Goal: Task Accomplishment & Management: Manage account settings

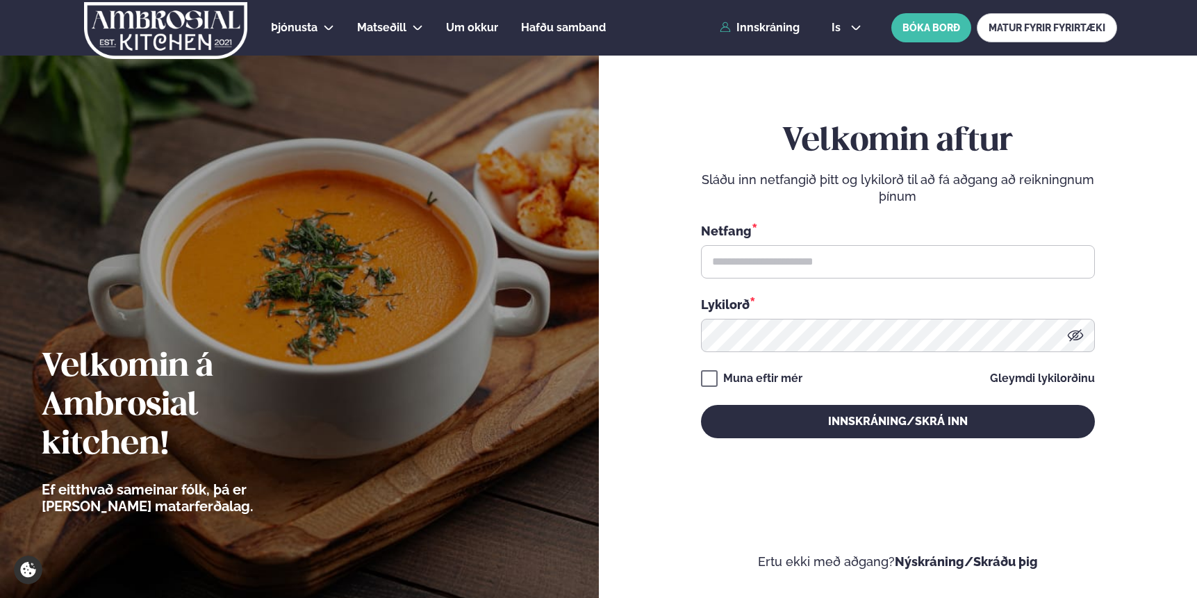
click at [776, 17] on div "Þjónusta Hádegismatur fyrir fyrirtæki Fyrirtækja veitingar Einkapartý Matseðill…" at bounding box center [598, 28] width 1120 height 56
click at [775, 24] on link "Innskráning" at bounding box center [760, 28] width 80 height 13
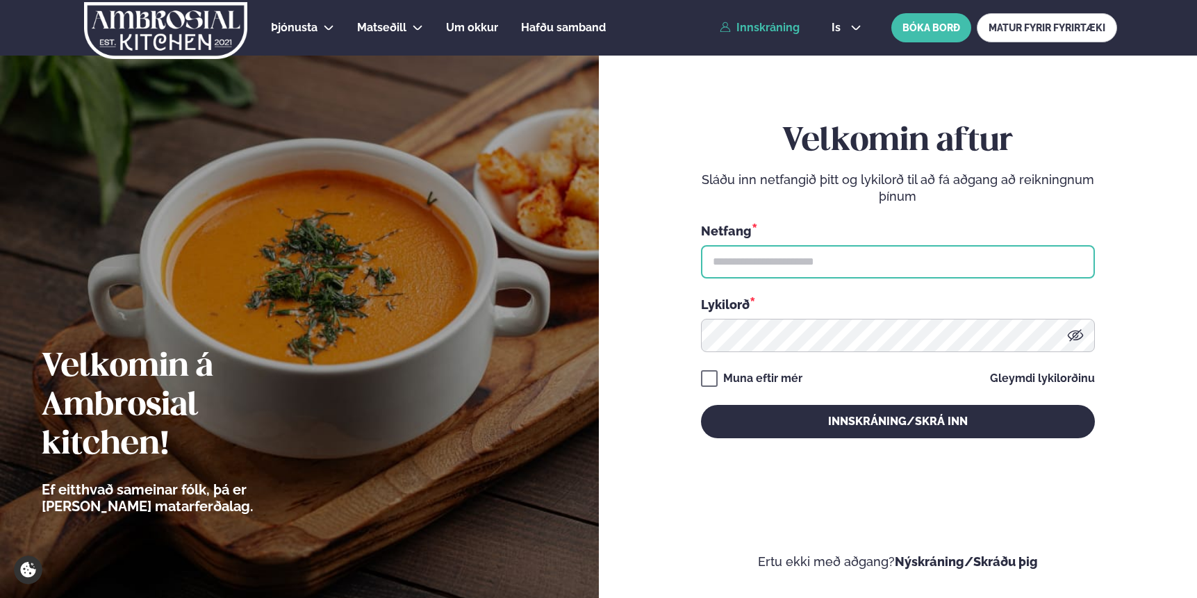
click at [804, 265] on input "text" at bounding box center [898, 261] width 394 height 33
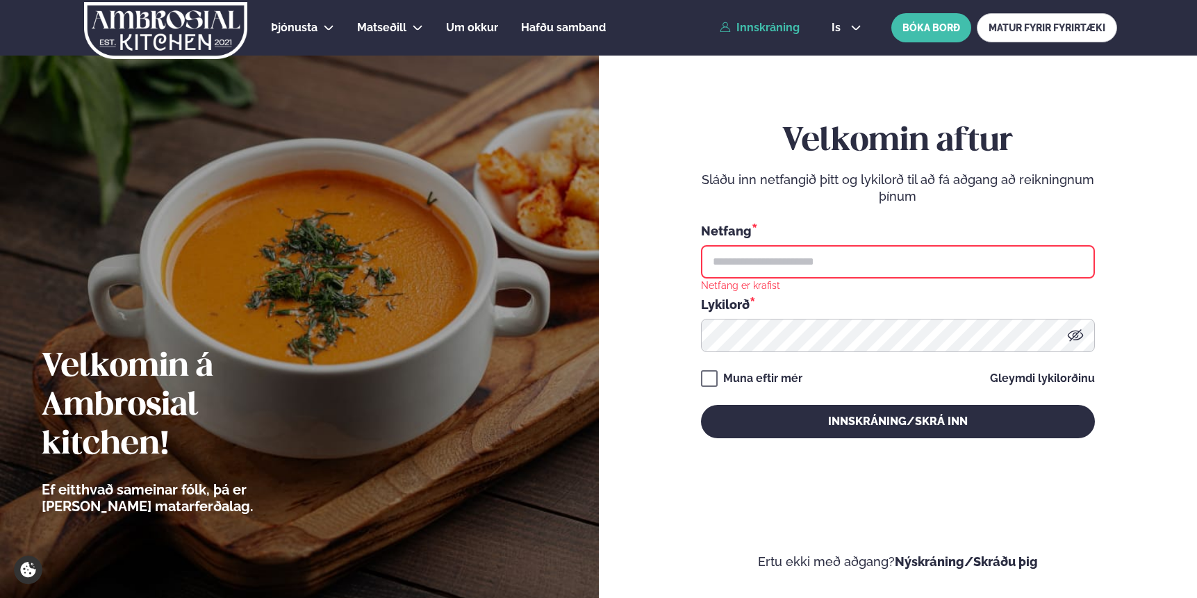
type input "**********"
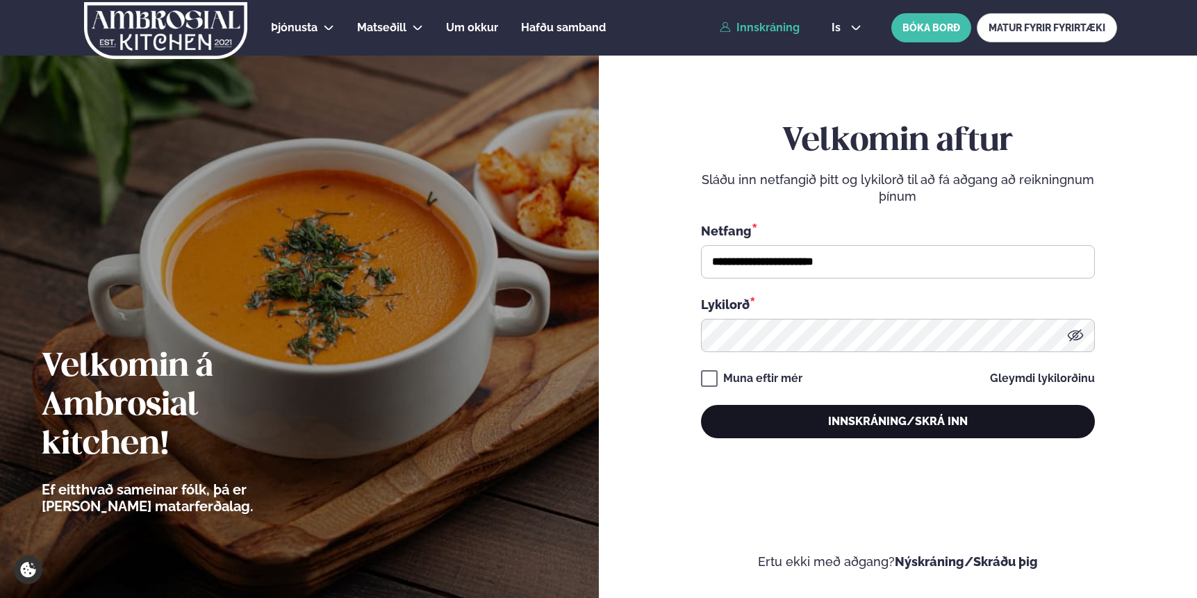
click at [842, 427] on button "Innskráning/Skrá inn" at bounding box center [898, 421] width 394 height 33
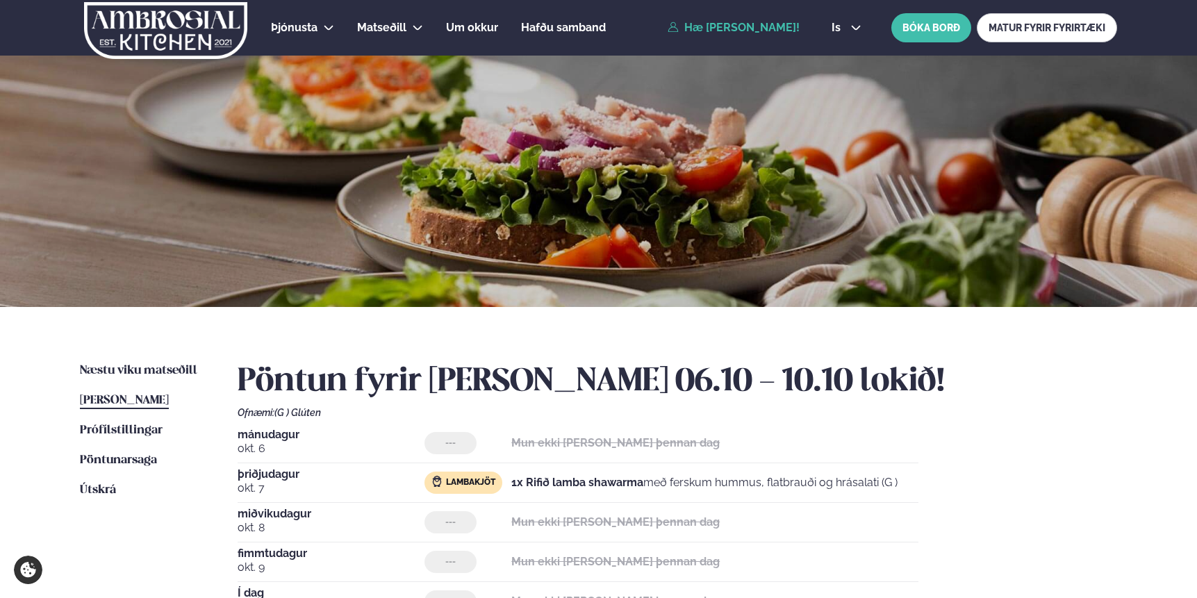
click at [133, 358] on div "Næstu [PERSON_NAME] matseðill Næsta vika [PERSON_NAME] matseðill [PERSON_NAME] …" at bounding box center [598, 507] width 1120 height 400
click at [133, 373] on span "Næstu viku matseðill" at bounding box center [138, 371] width 117 height 12
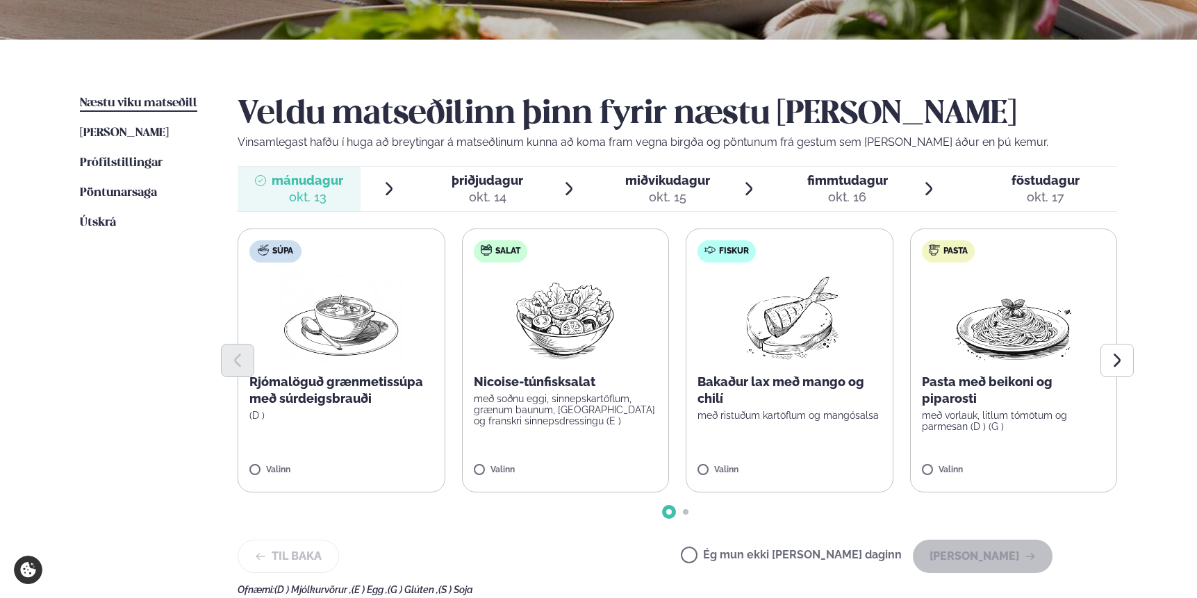
scroll to position [281, 0]
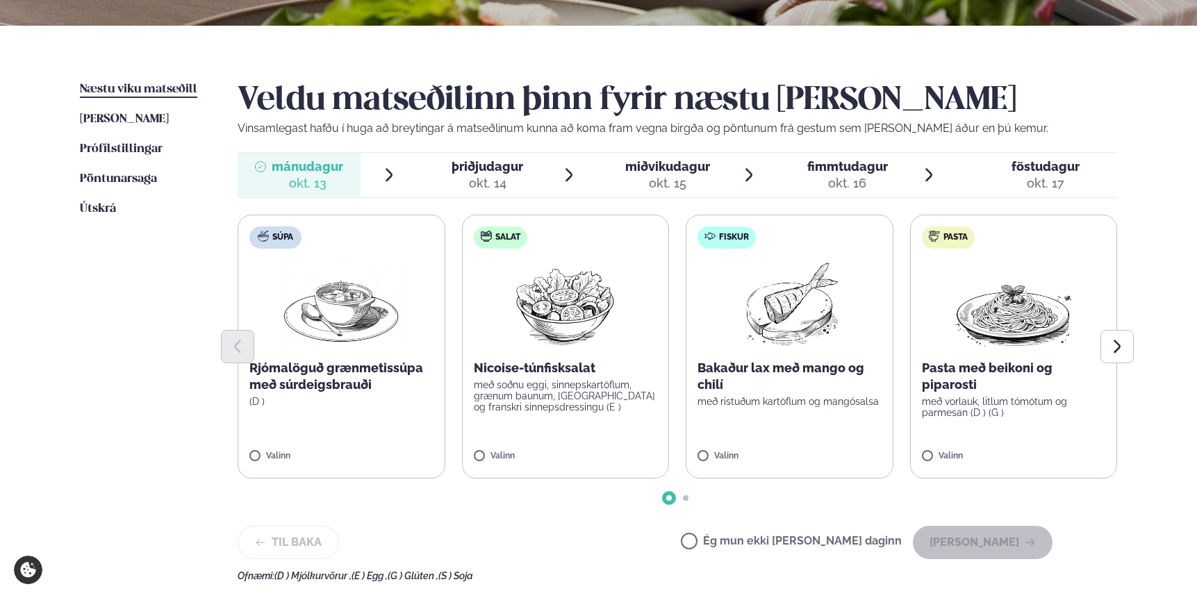
click at [736, 544] on label "Ég mun ekki [PERSON_NAME] daginn" at bounding box center [791, 543] width 221 height 15
click at [972, 534] on button "[PERSON_NAME]" at bounding box center [983, 542] width 140 height 33
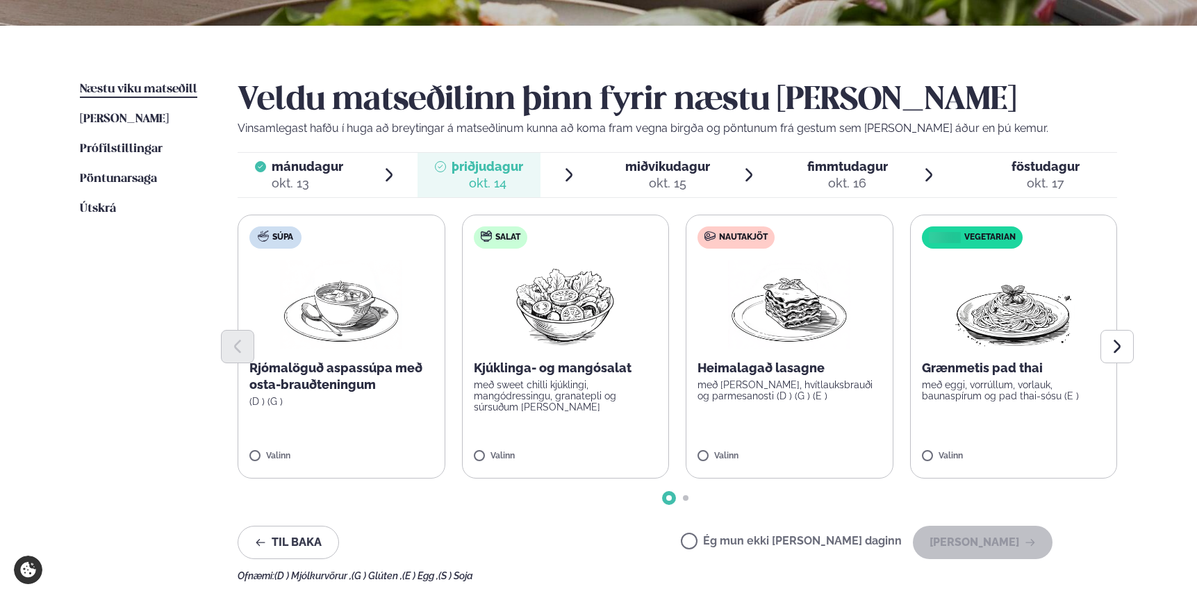
click at [618, 385] on p "með sweet chilli kjúklingi, mangódressingu, granatepli og súrsuðum [PERSON_NAME]" at bounding box center [566, 395] width 184 height 33
click at [986, 540] on button "[PERSON_NAME]" at bounding box center [983, 542] width 140 height 33
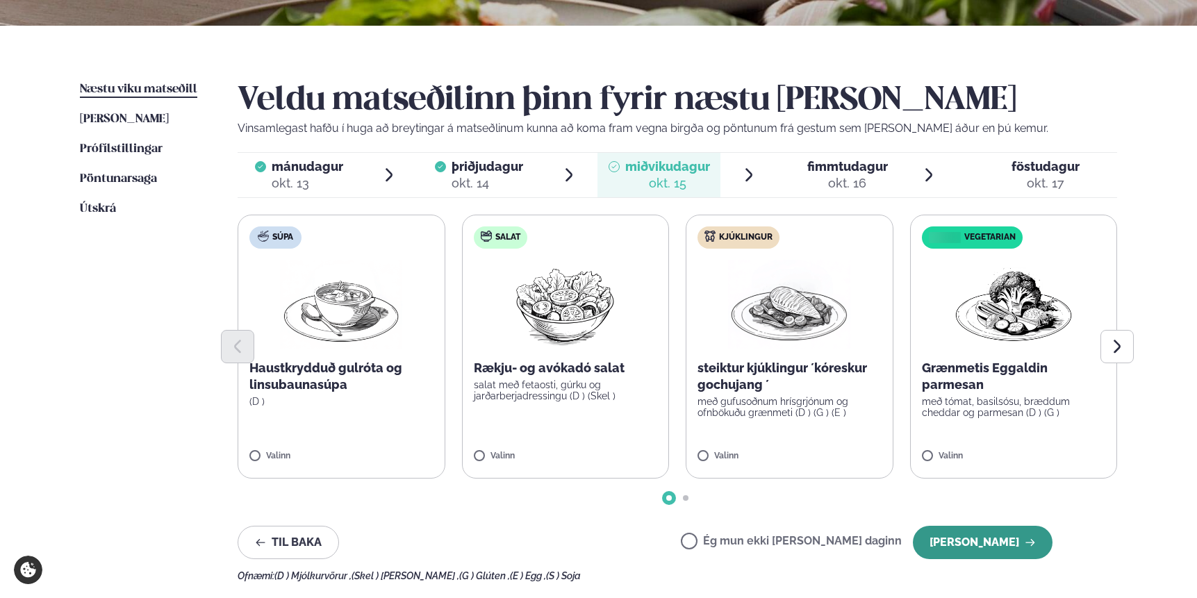
click at [958, 545] on button "[PERSON_NAME]" at bounding box center [983, 542] width 140 height 33
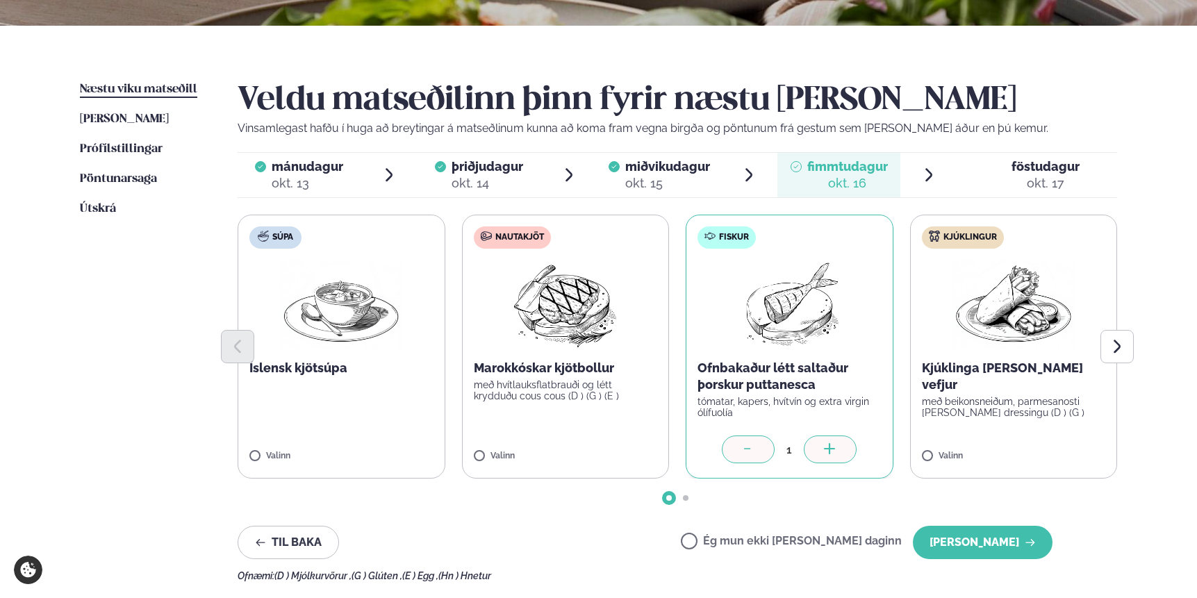
click at [743, 451] on icon at bounding box center [748, 450] width 14 height 14
click at [920, 455] on label "Kjúklingur Kjúklinga [PERSON_NAME] vefjur með beikonsneiðum, parmesanosti [PERS…" at bounding box center [1014, 347] width 208 height 264
click at [991, 542] on button "[PERSON_NAME]" at bounding box center [983, 542] width 140 height 33
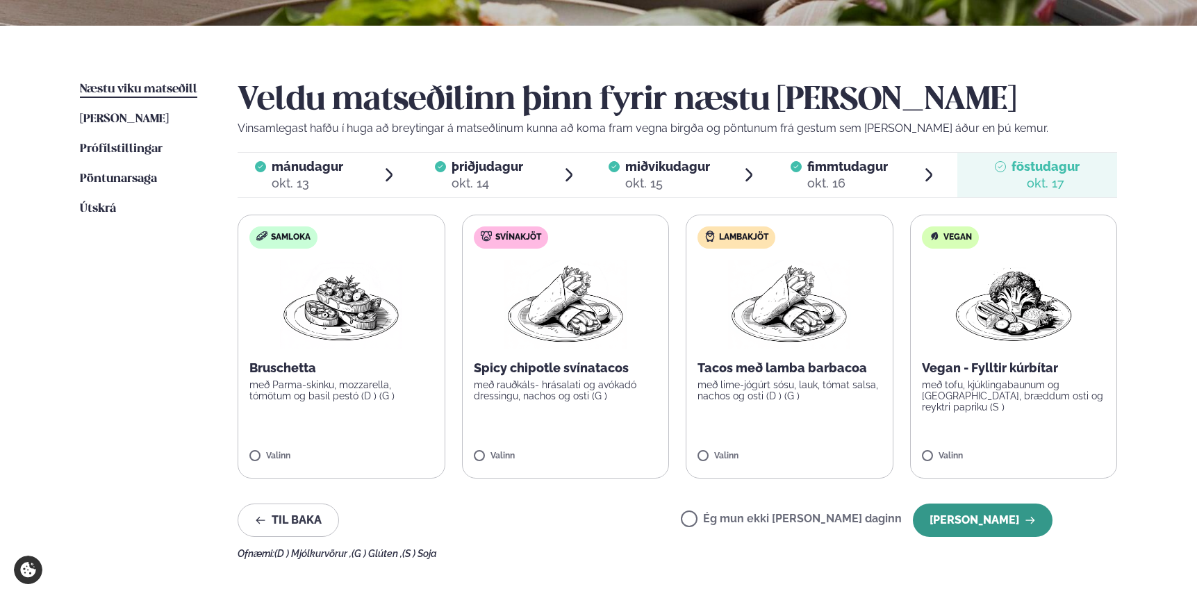
click at [963, 519] on button "[PERSON_NAME]" at bounding box center [983, 520] width 140 height 33
